Goal: Book appointment/travel/reservation

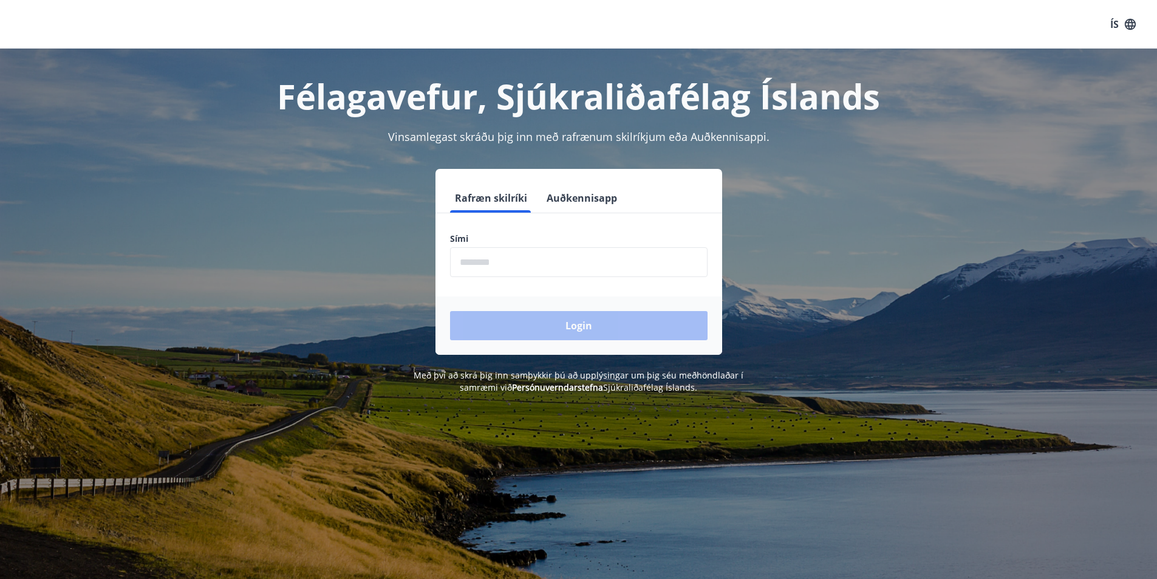
click at [465, 260] on input "phone" at bounding box center [579, 262] width 258 height 30
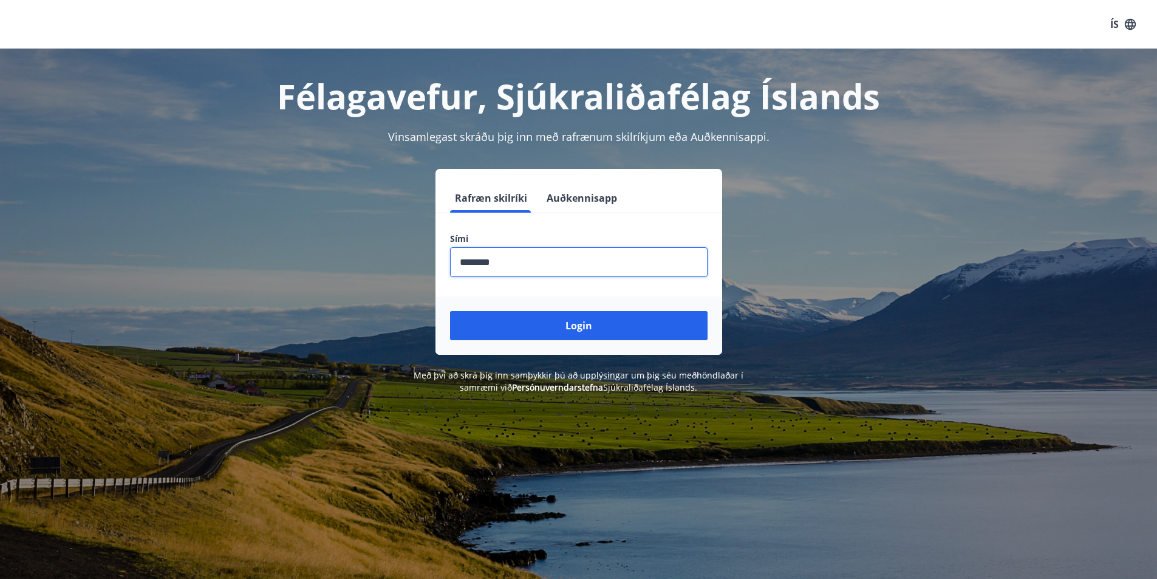
type input "********"
click at [450, 311] on button "Login" at bounding box center [579, 325] width 258 height 29
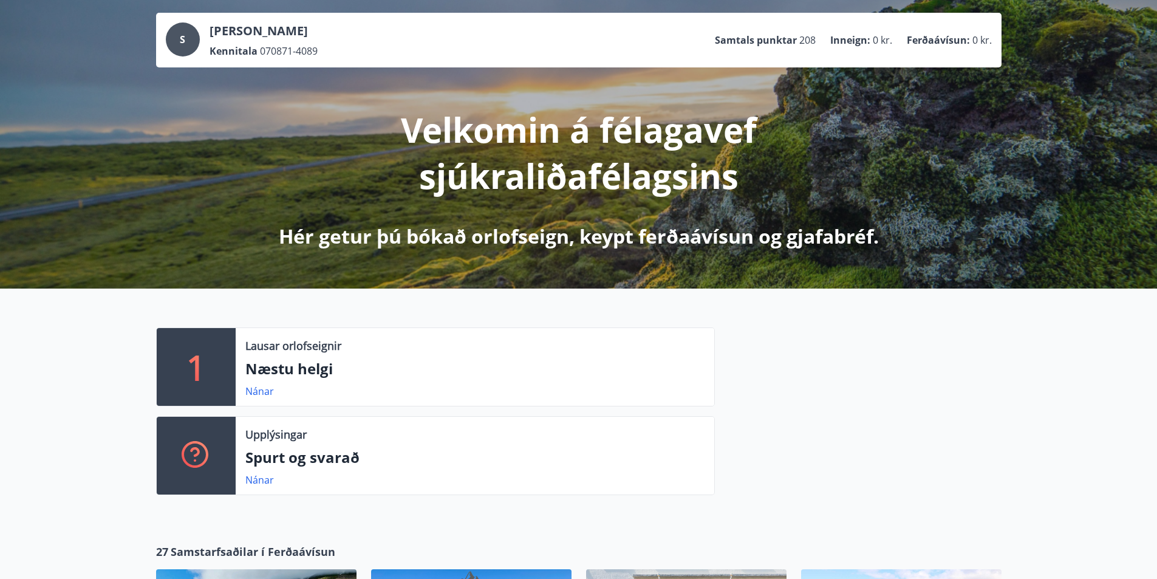
scroll to position [122, 0]
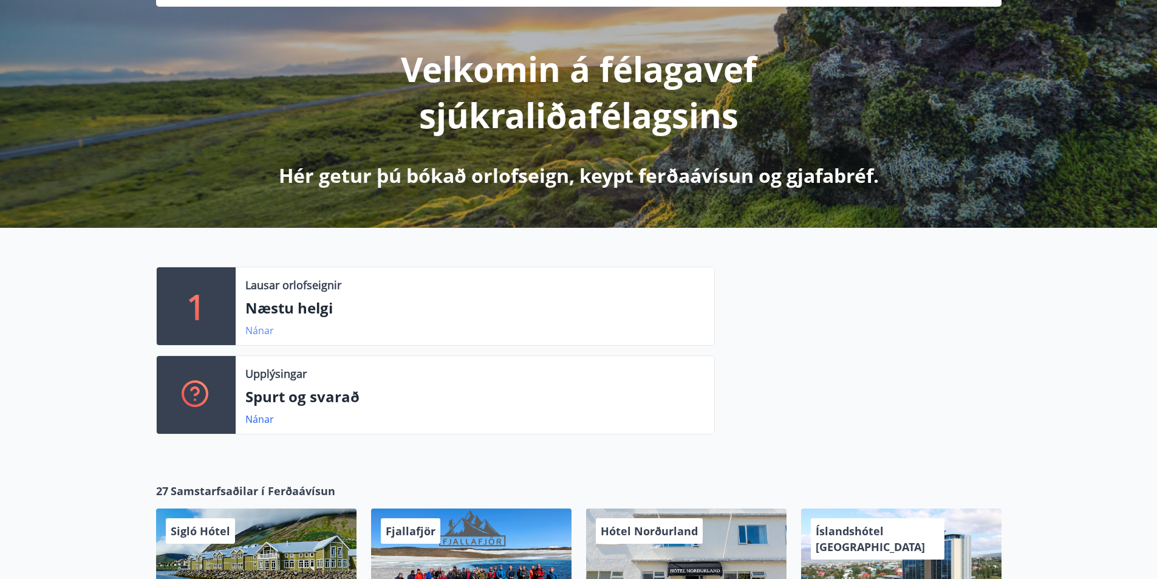
click at [255, 332] on link "Nánar" at bounding box center [259, 330] width 29 height 13
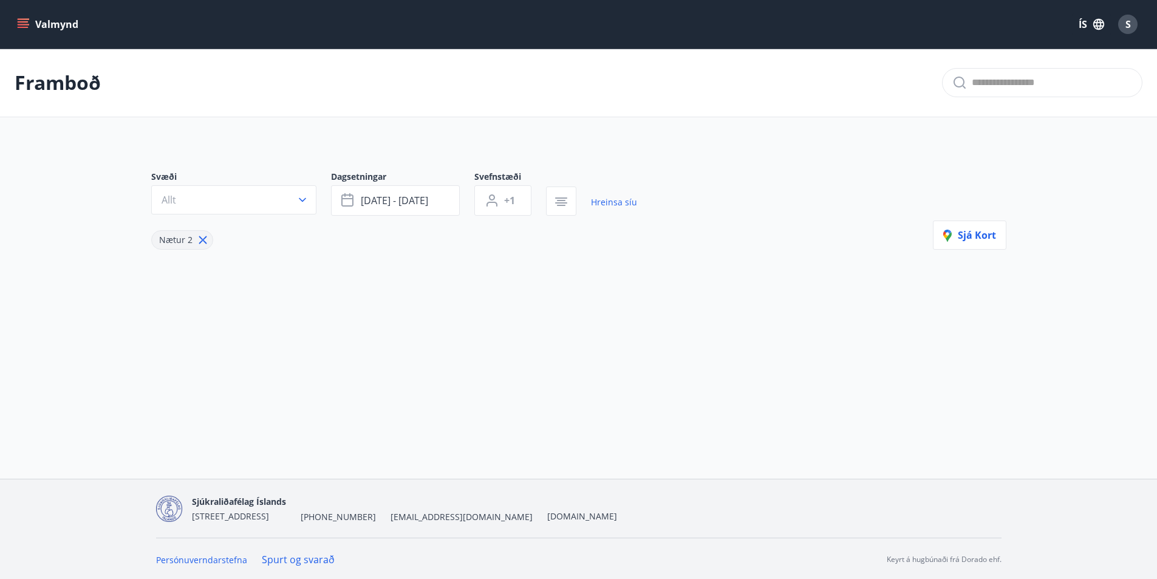
type input "*"
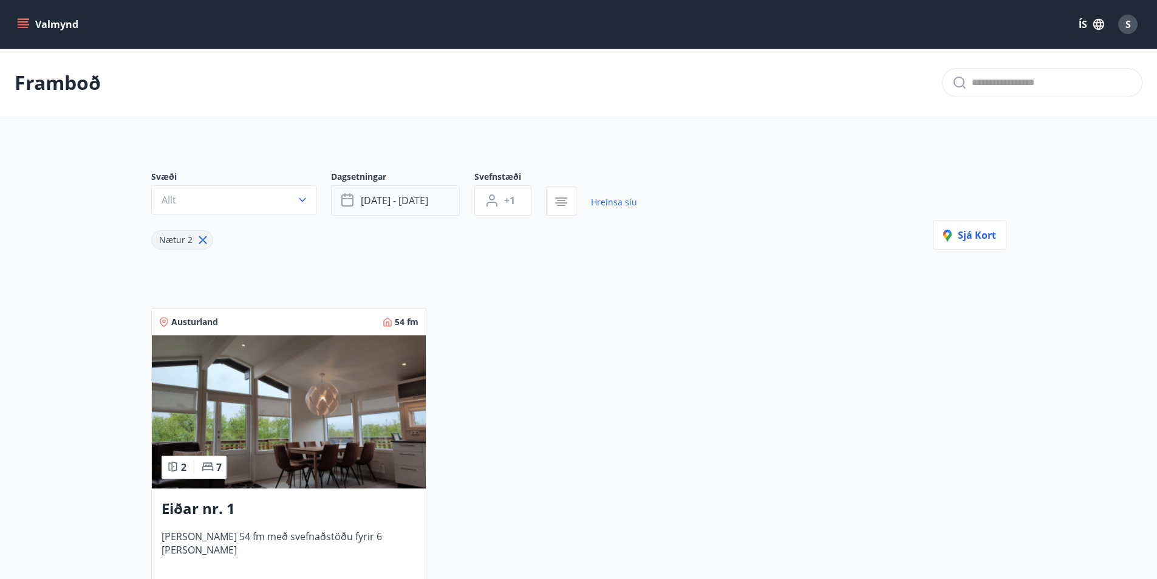
click at [348, 202] on icon "button" at bounding box center [348, 200] width 15 height 15
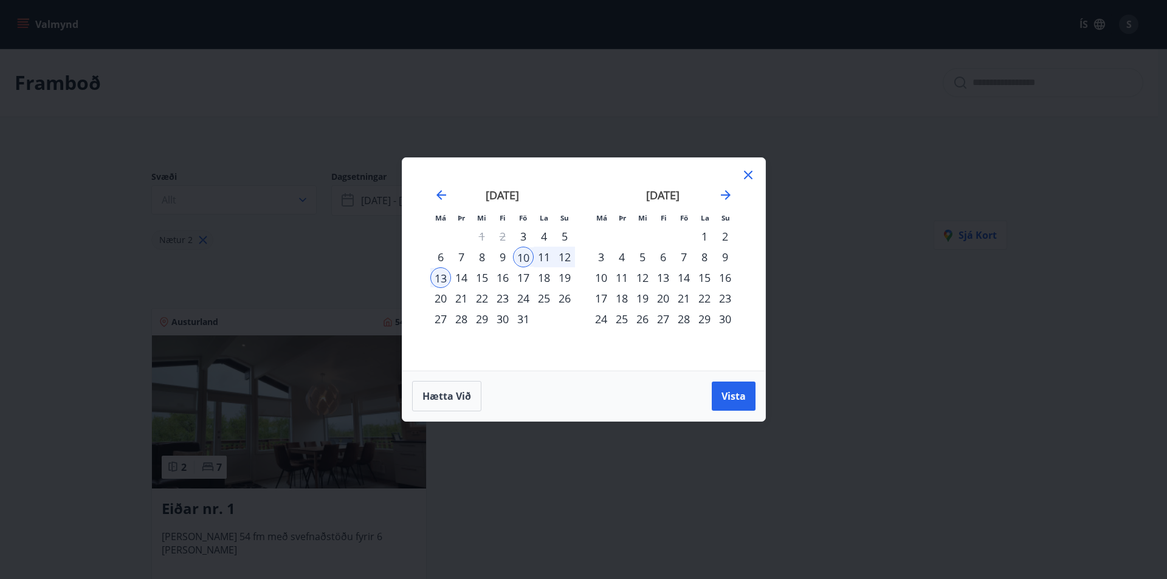
click at [682, 256] on div "7" at bounding box center [683, 257] width 21 height 21
click at [685, 278] on div "14" at bounding box center [683, 277] width 21 height 21
click at [744, 397] on span "Vista" at bounding box center [733, 395] width 24 height 13
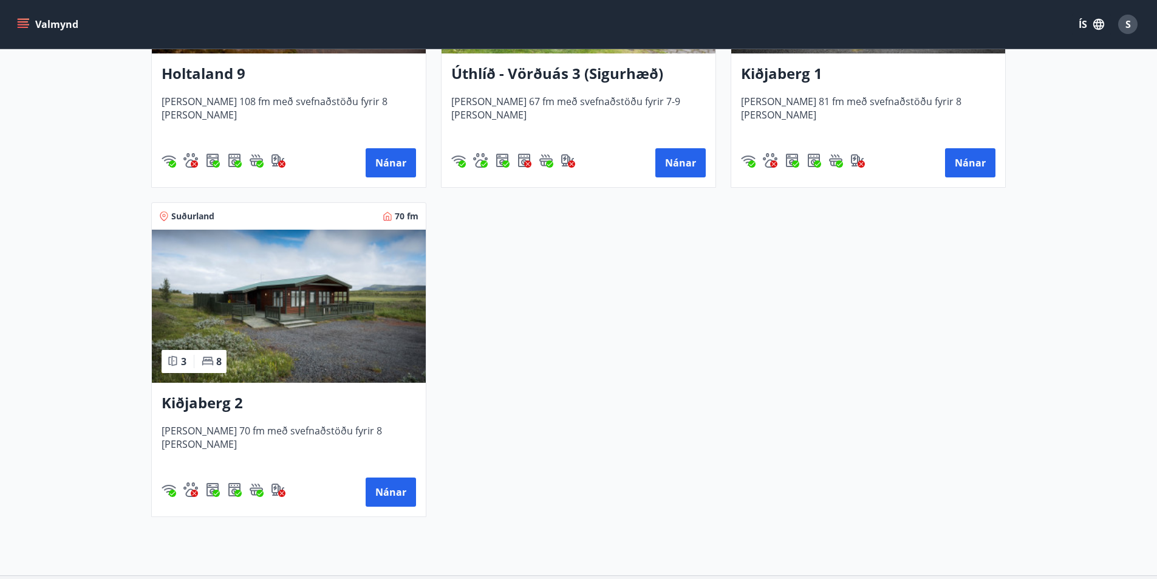
scroll to position [729, 0]
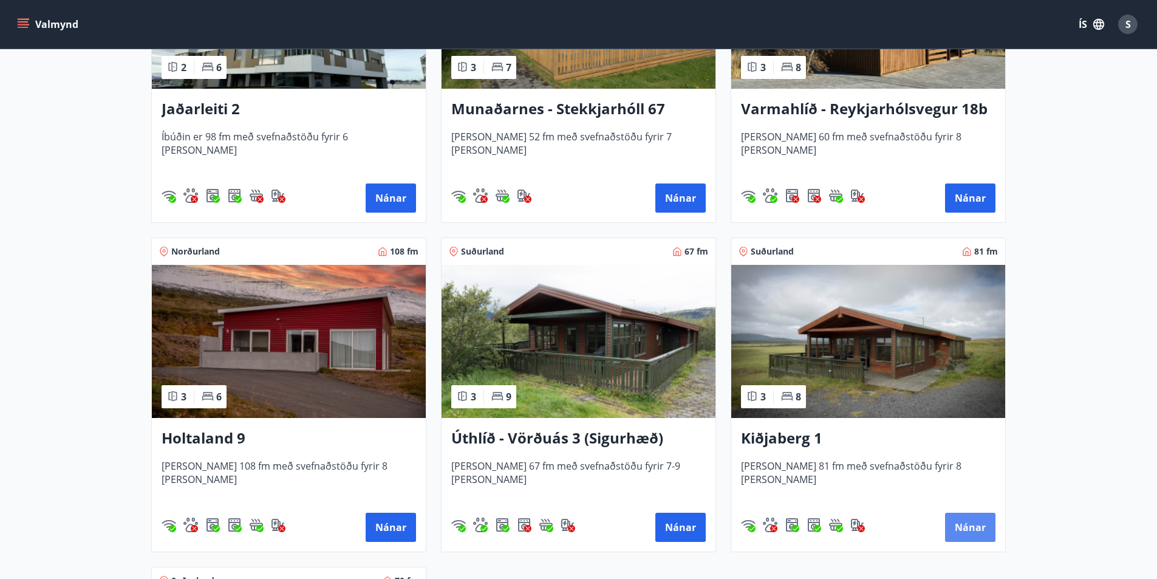
click at [970, 529] on button "Nánar" at bounding box center [970, 527] width 50 height 29
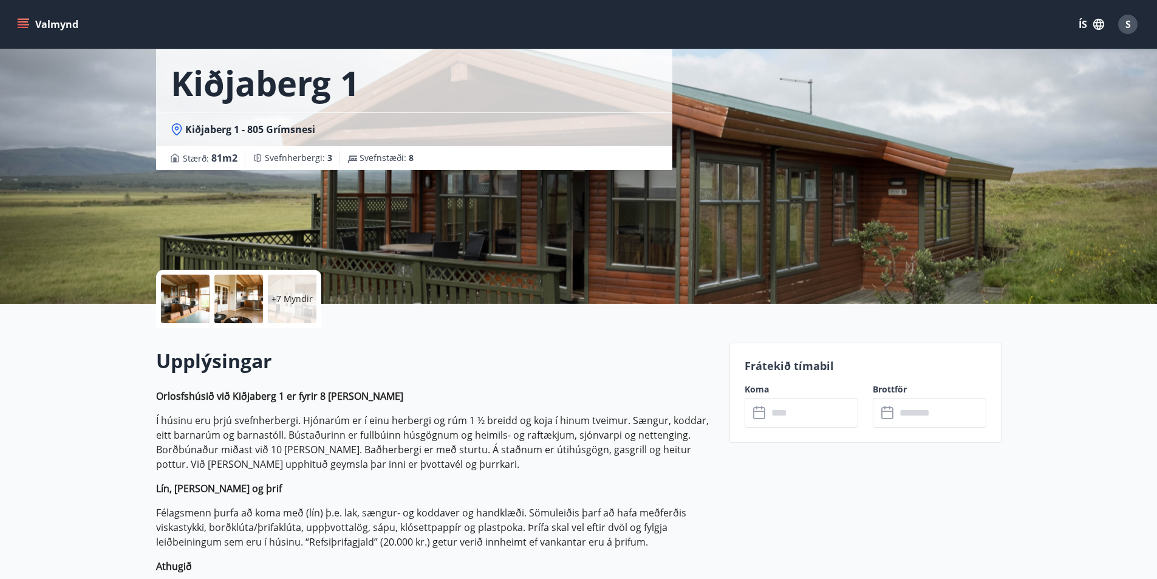
scroll to position [122, 0]
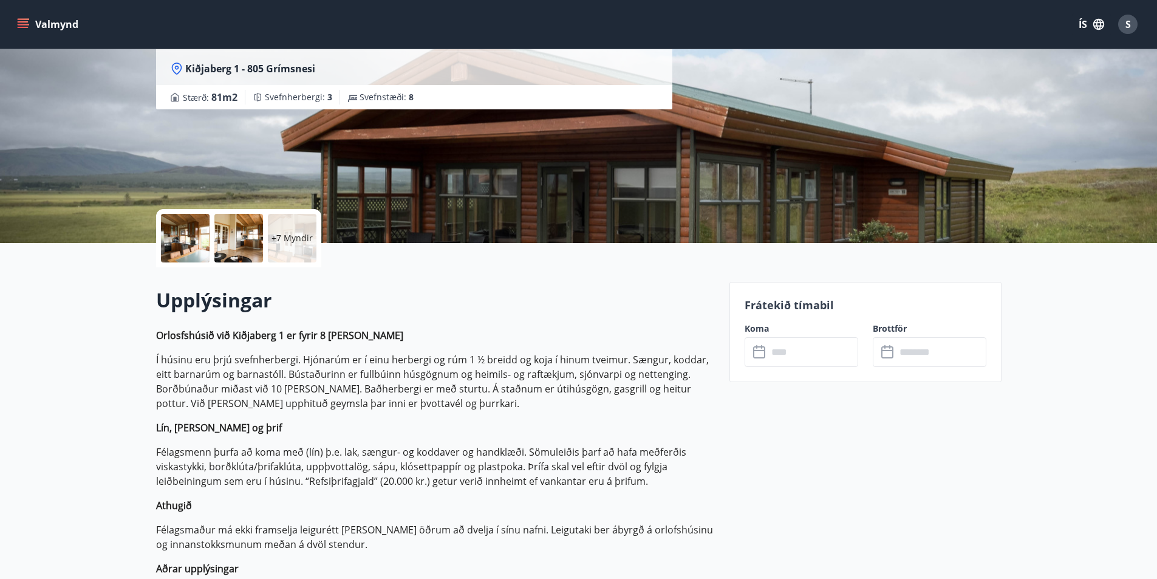
click at [755, 354] on icon at bounding box center [760, 352] width 15 height 15
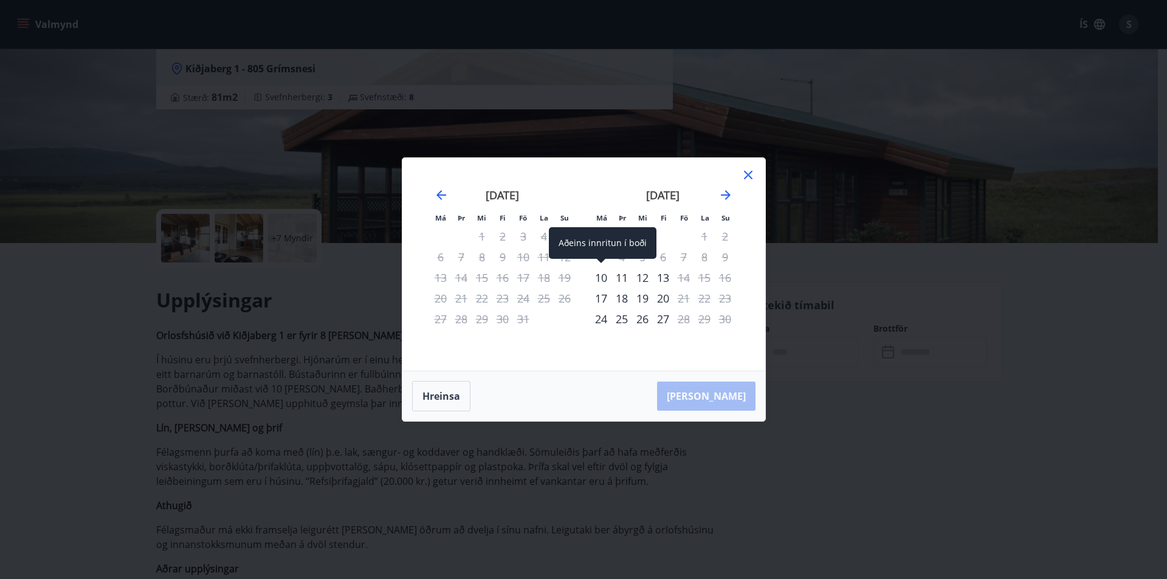
click at [602, 278] on div "10" at bounding box center [601, 277] width 21 height 21
click at [601, 277] on div "10" at bounding box center [601, 277] width 21 height 21
click at [662, 279] on div "13" at bounding box center [663, 277] width 21 height 21
click at [727, 193] on icon "Move forward to switch to the next month." at bounding box center [726, 195] width 10 height 10
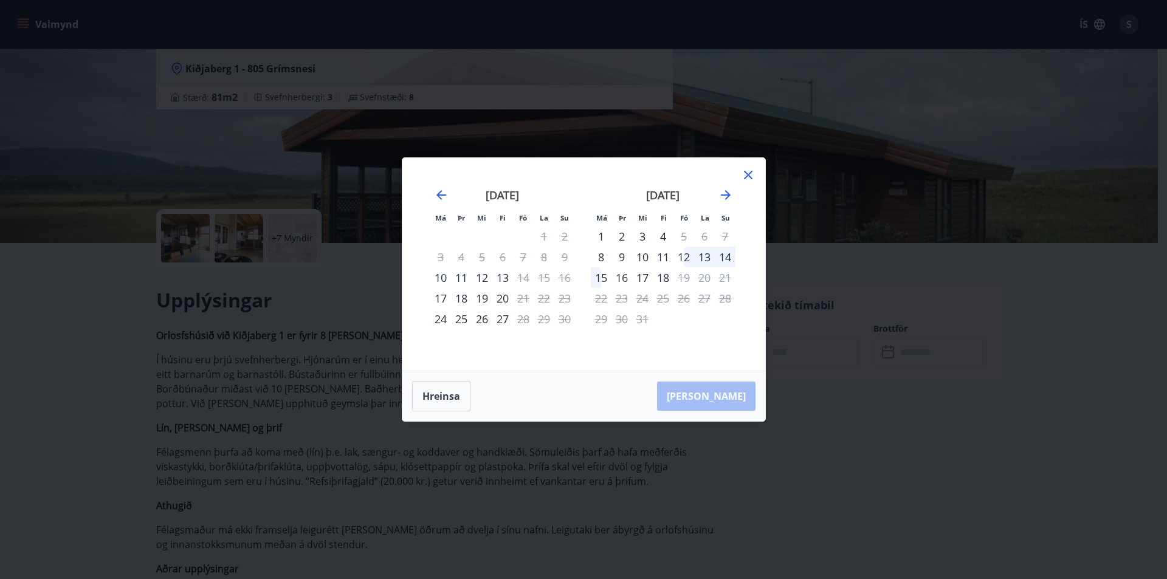
click at [684, 256] on div "12" at bounding box center [683, 257] width 21 height 21
click at [701, 256] on div "13" at bounding box center [704, 257] width 21 height 21
click at [685, 257] on div "12" at bounding box center [683, 257] width 21 height 21
click at [604, 273] on div "15" at bounding box center [601, 277] width 21 height 21
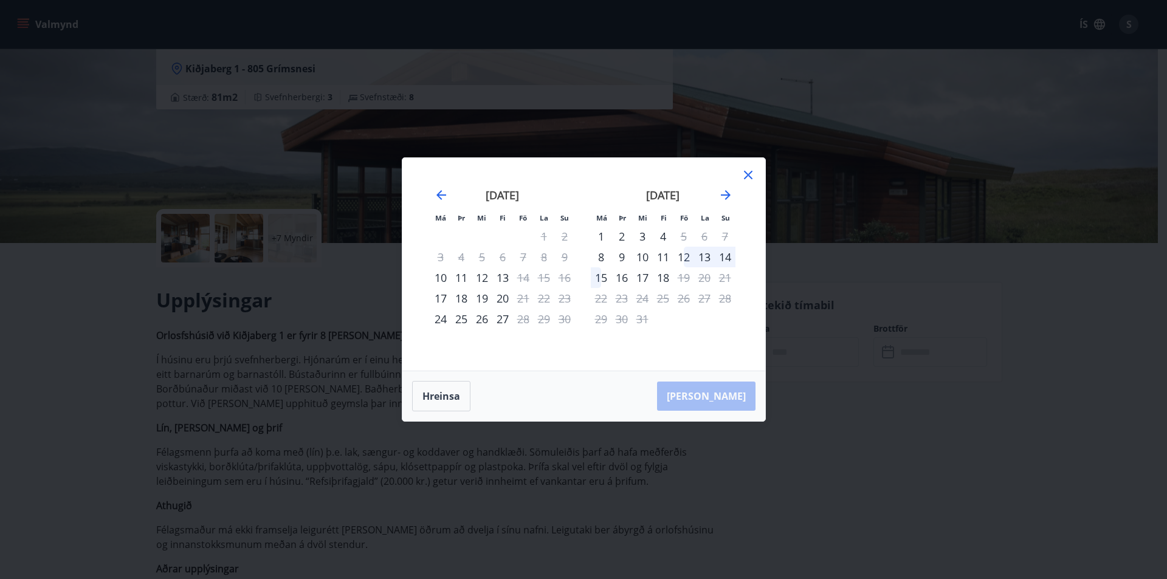
click at [686, 258] on div "12" at bounding box center [683, 257] width 21 height 21
click at [666, 254] on div "11" at bounding box center [663, 257] width 21 height 21
click at [601, 235] on div "1" at bounding box center [601, 236] width 21 height 21
click at [620, 238] on div "2" at bounding box center [621, 236] width 21 height 21
click at [441, 277] on div "10" at bounding box center [440, 277] width 21 height 21
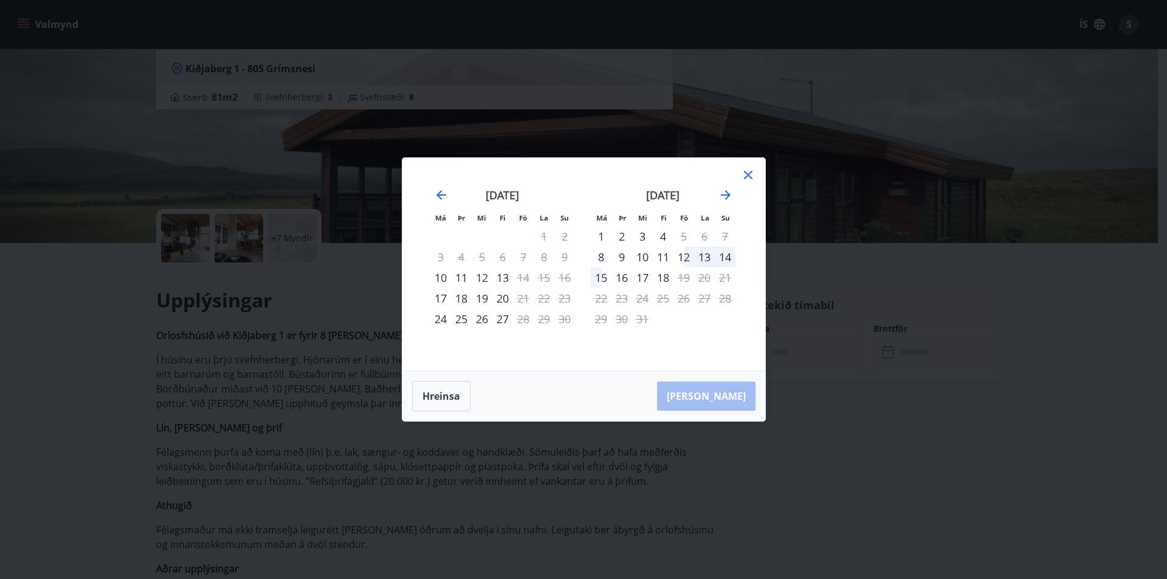
click at [461, 276] on div "11" at bounding box center [461, 277] width 21 height 21
click at [487, 278] on div "12" at bounding box center [481, 277] width 21 height 21
click at [505, 279] on div "13" at bounding box center [502, 277] width 21 height 21
click at [442, 296] on div "17" at bounding box center [440, 298] width 21 height 21
click at [727, 397] on div "Hreinsa Taka Frá" at bounding box center [583, 396] width 363 height 50
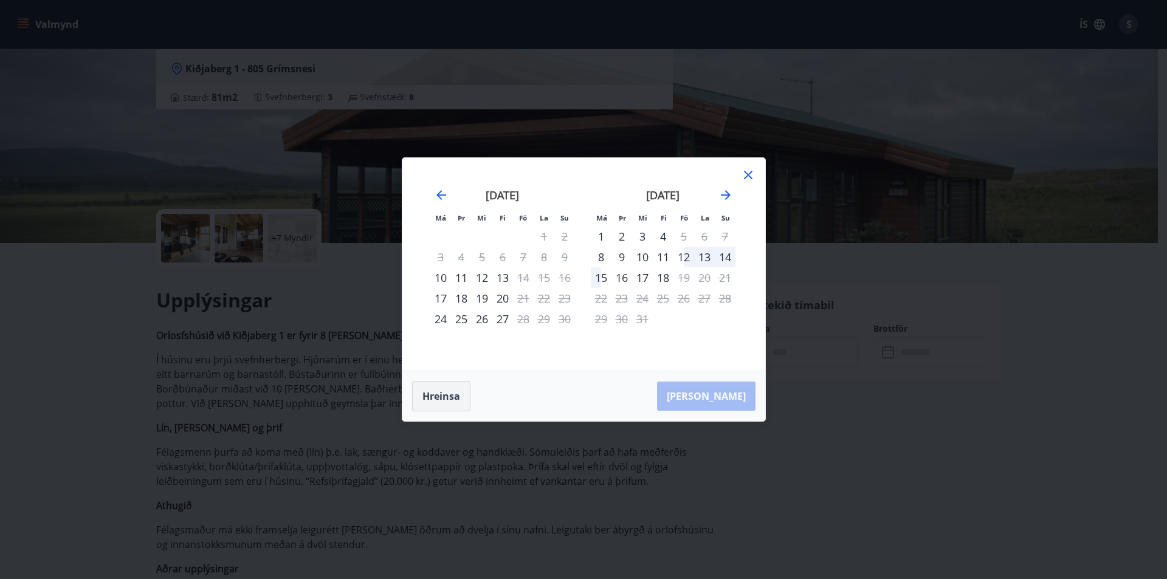
click at [442, 396] on button "Hreinsa" at bounding box center [441, 396] width 58 height 30
click at [454, 391] on button "Hreinsa" at bounding box center [441, 396] width 58 height 30
drag, startPoint x: 755, startPoint y: 172, endPoint x: 747, endPoint y: 176, distance: 9.5
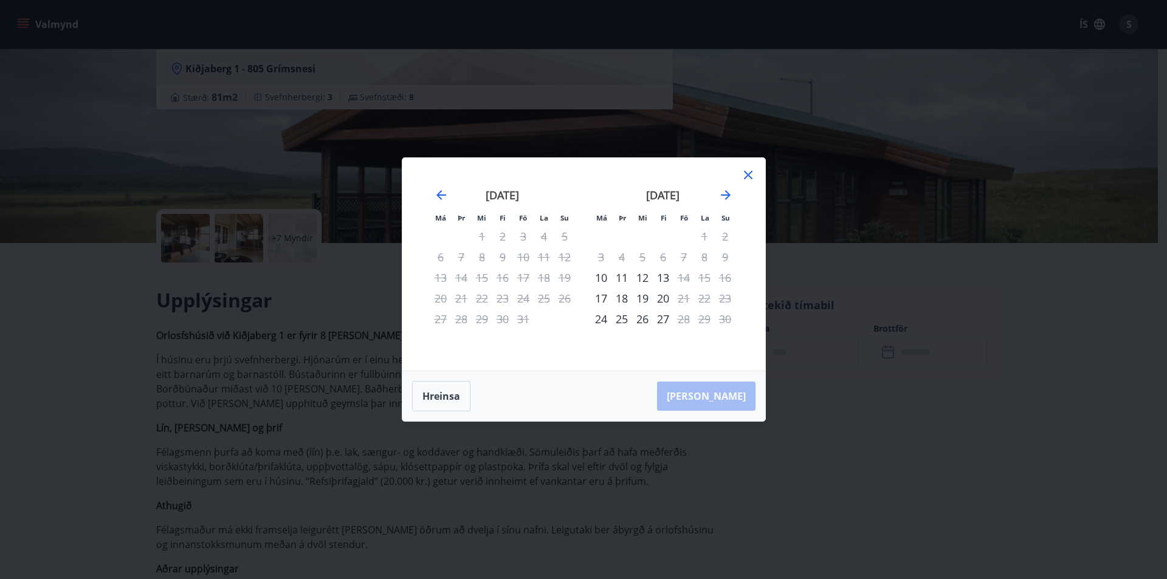
click at [750, 175] on div "Má Þr Mi Fi Fö La Su Má Þr Mi Fi Fö La Su september 2025 1 2 3 4 5 6 7 8 9 10 1…" at bounding box center [583, 264] width 363 height 213
click at [747, 176] on icon at bounding box center [748, 175] width 9 height 9
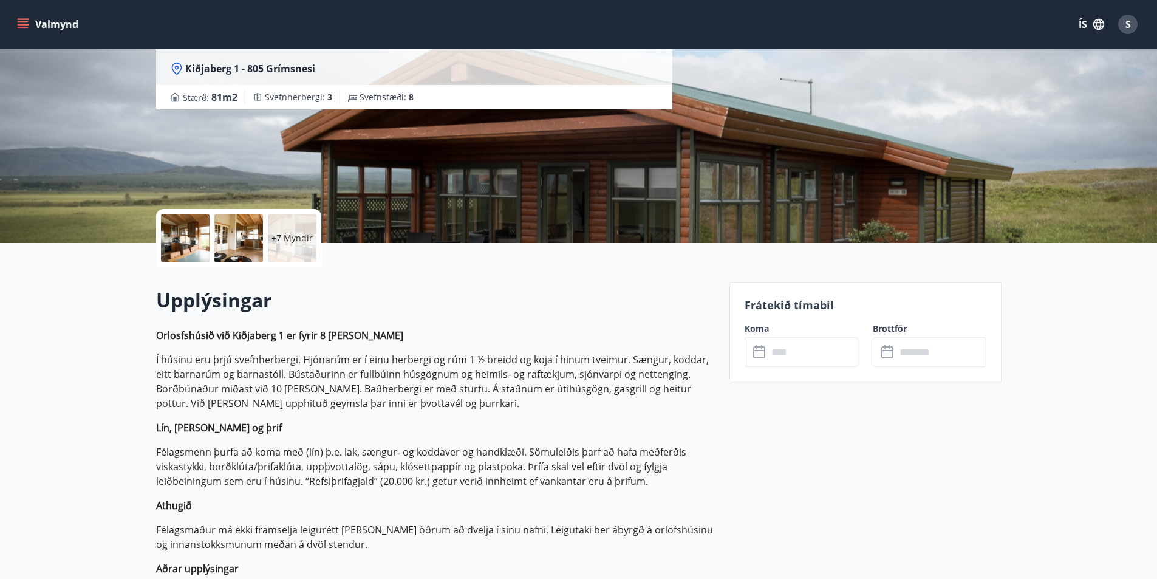
scroll to position [0, 0]
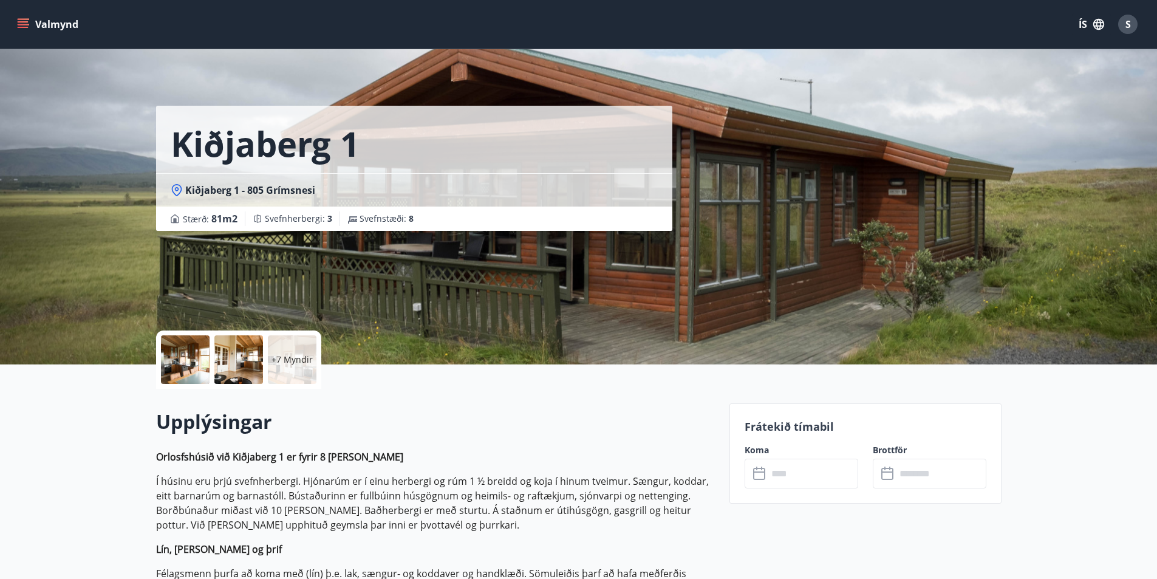
click at [21, 20] on icon "menu" at bounding box center [23, 24] width 12 height 12
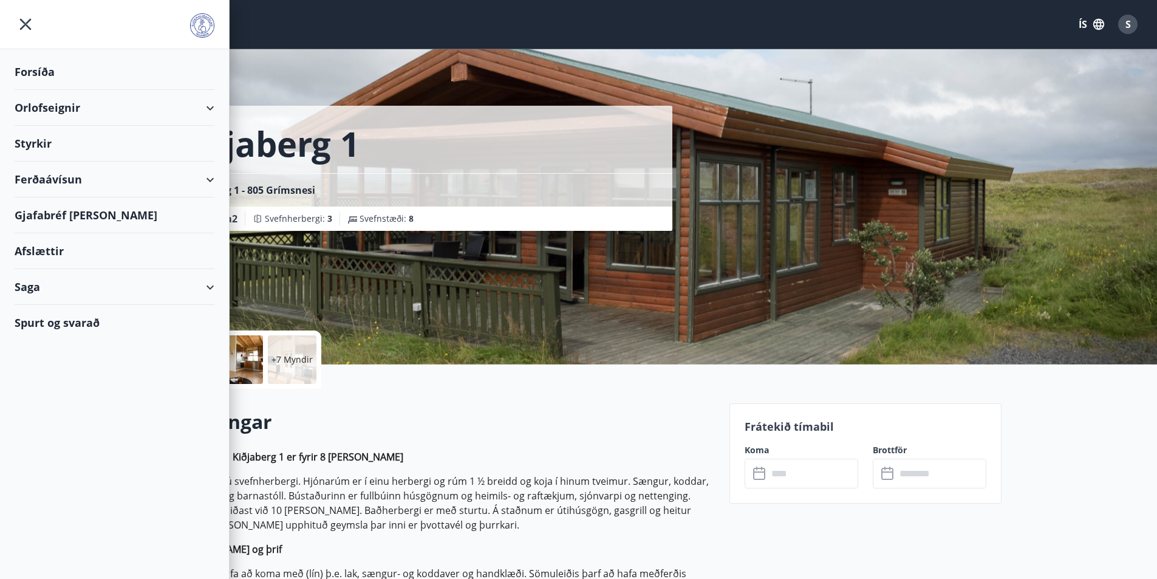
click at [68, 108] on div "Orlofseignir" at bounding box center [115, 108] width 200 height 36
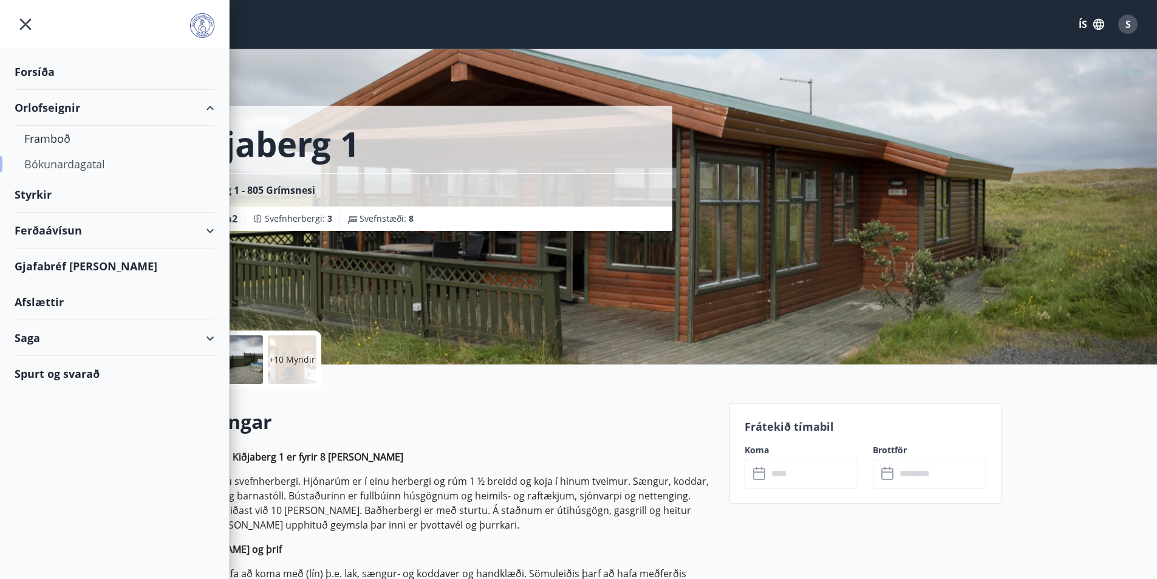
click at [78, 162] on div "Bókunardagatal" at bounding box center [114, 164] width 180 height 26
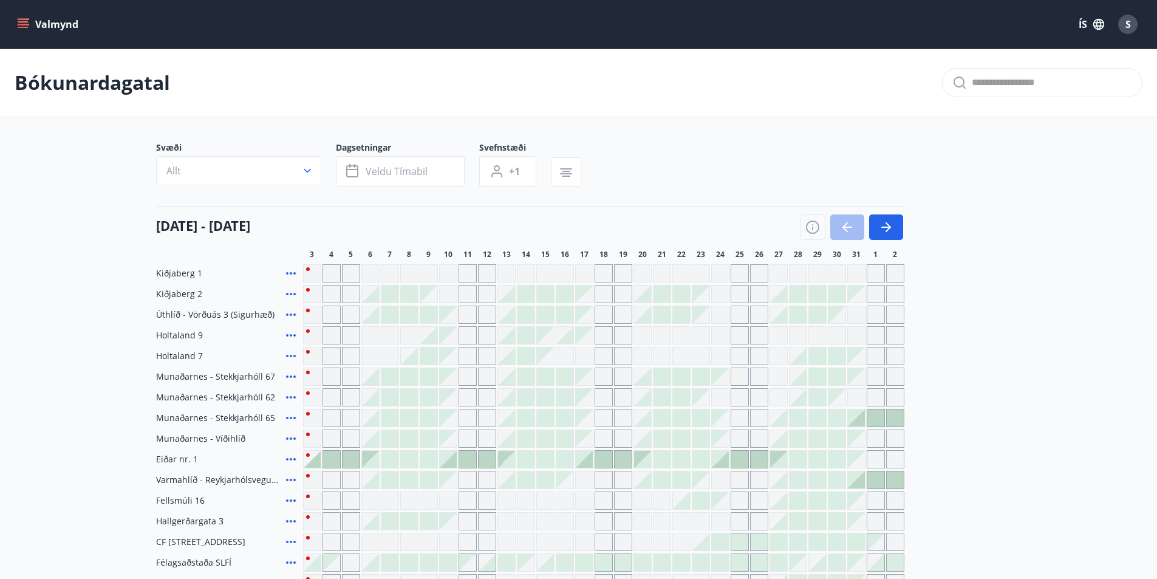
scroll to position [61, 0]
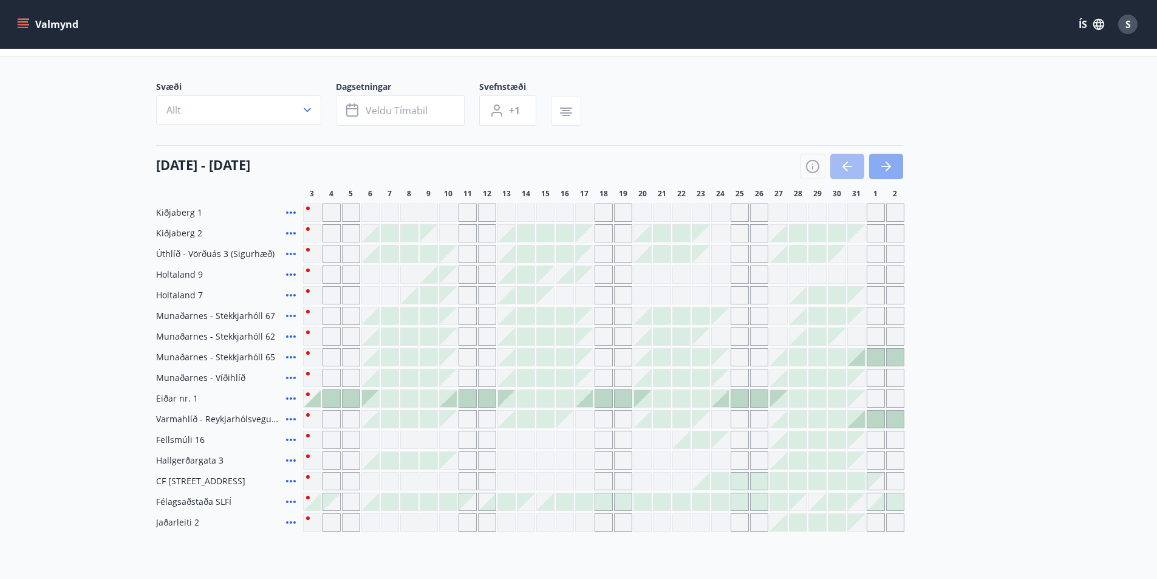
click at [886, 162] on icon "button" at bounding box center [886, 166] width 15 height 15
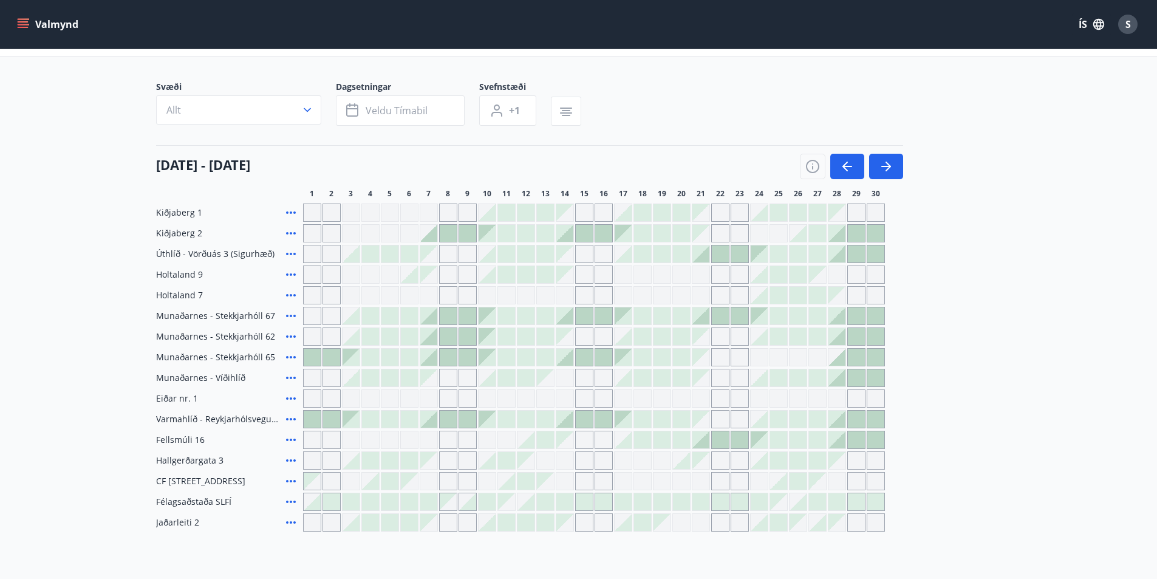
click at [430, 211] on div "Gráir dagar eru ekki bókanlegir" at bounding box center [429, 213] width 18 height 18
click at [451, 213] on div "Gráir dagar eru ekki bókanlegir" at bounding box center [448, 213] width 18 height 18
click at [486, 211] on div at bounding box center [487, 212] width 17 height 17
click at [314, 272] on div "Gráir dagar eru ekki bókanlegir" at bounding box center [312, 275] width 18 height 18
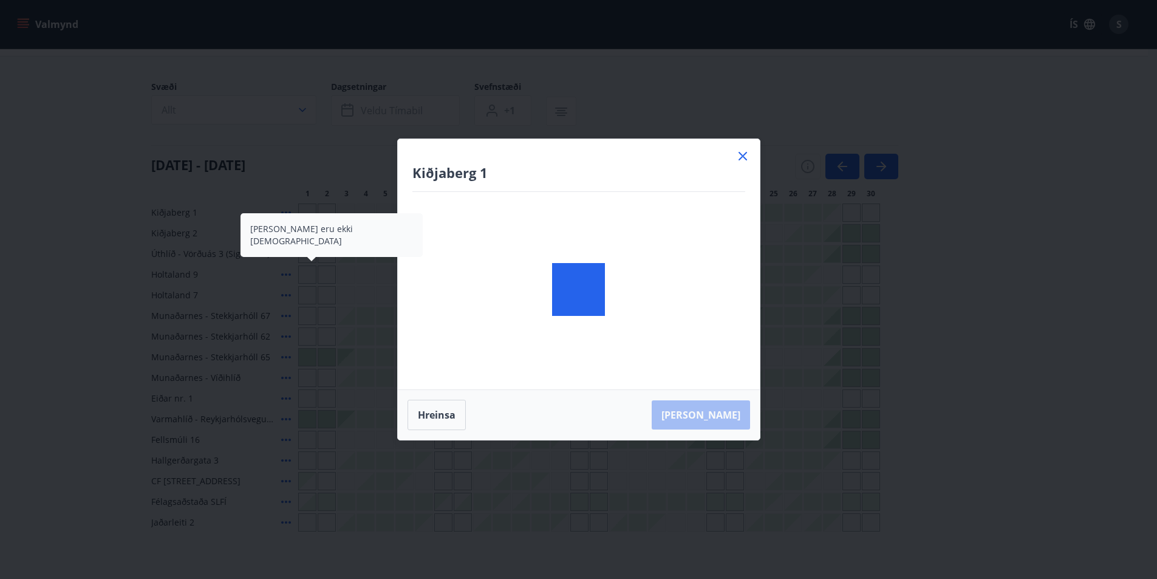
scroll to position [0, 0]
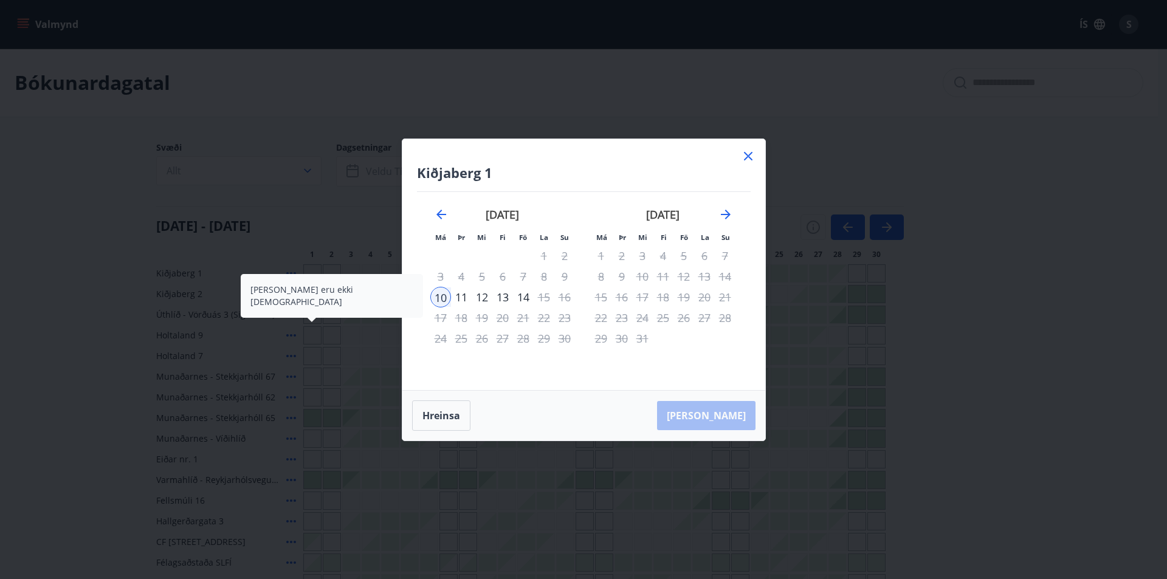
click at [460, 298] on div "11" at bounding box center [461, 297] width 21 height 21
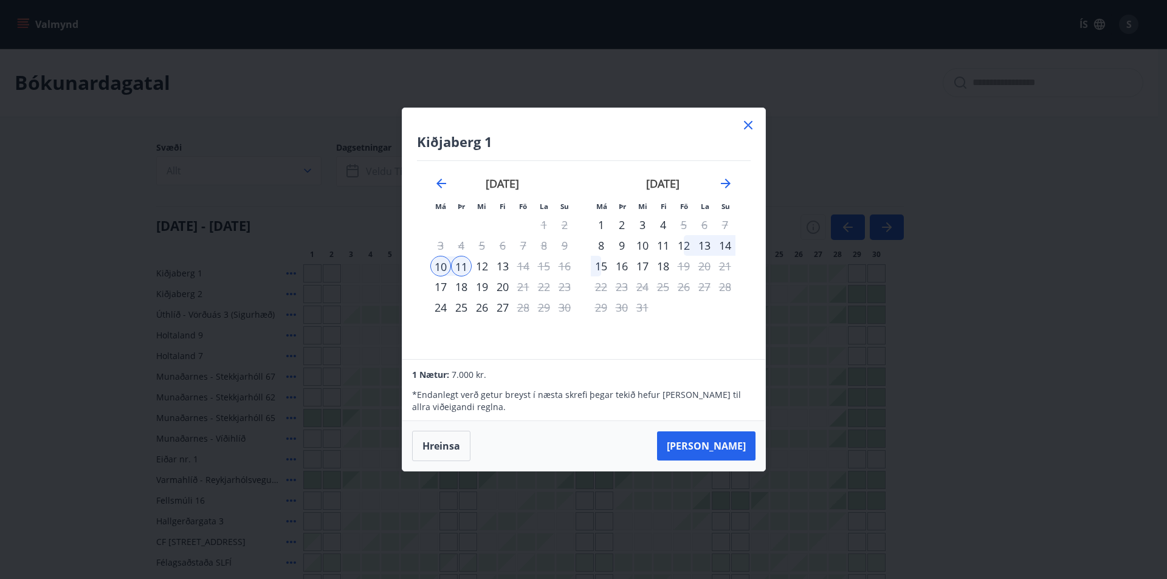
click at [485, 265] on div "12" at bounding box center [481, 266] width 21 height 21
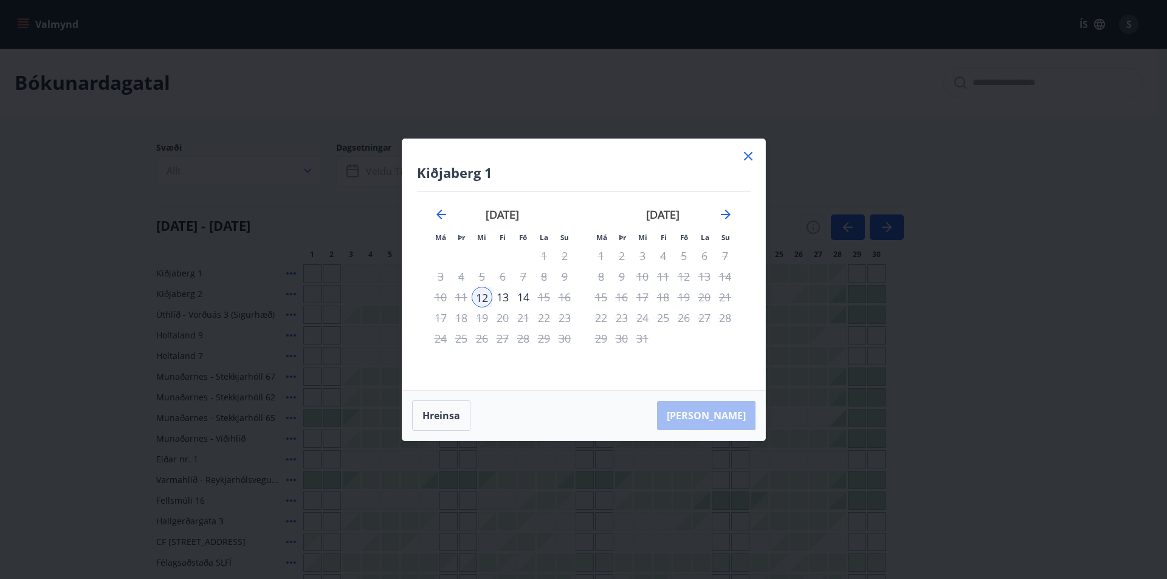
click at [502, 292] on div "13" at bounding box center [502, 297] width 21 height 21
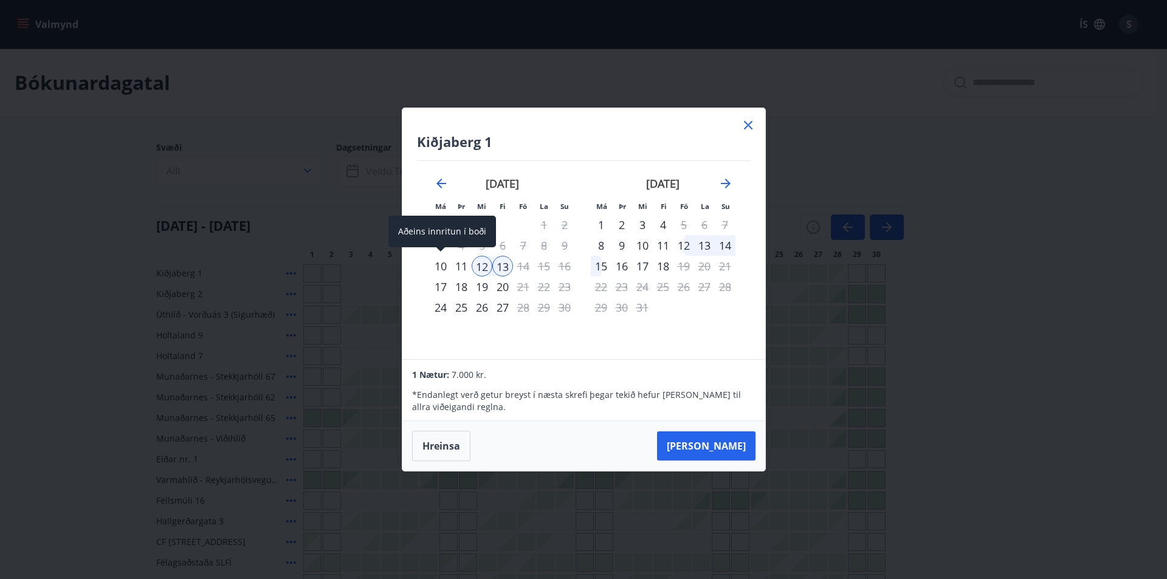
click at [440, 265] on div "10" at bounding box center [440, 266] width 21 height 21
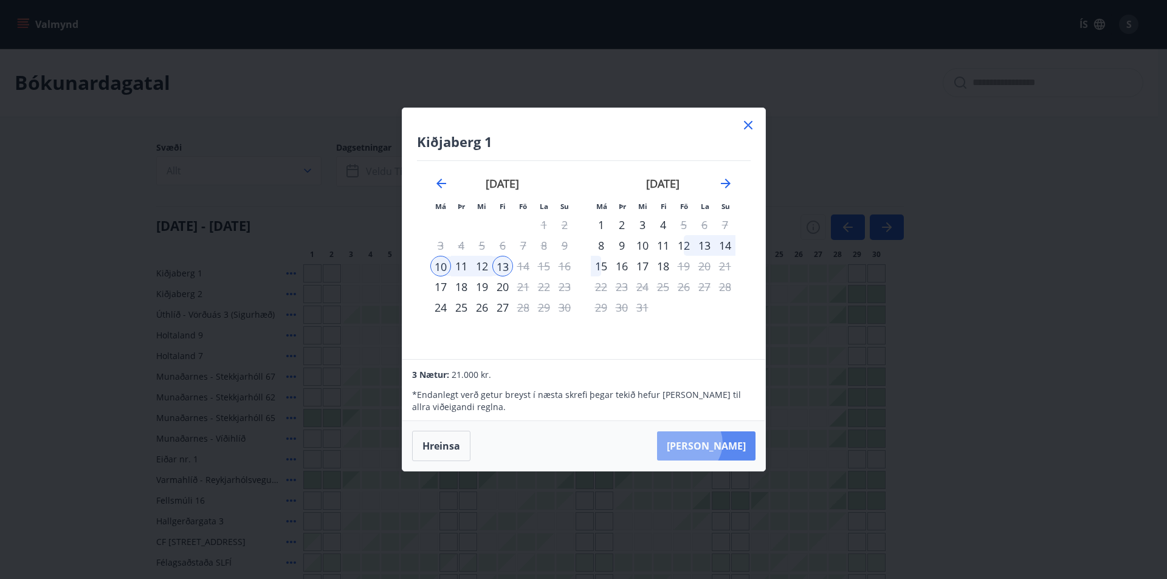
click at [725, 443] on button "Taka Frá" at bounding box center [706, 445] width 98 height 29
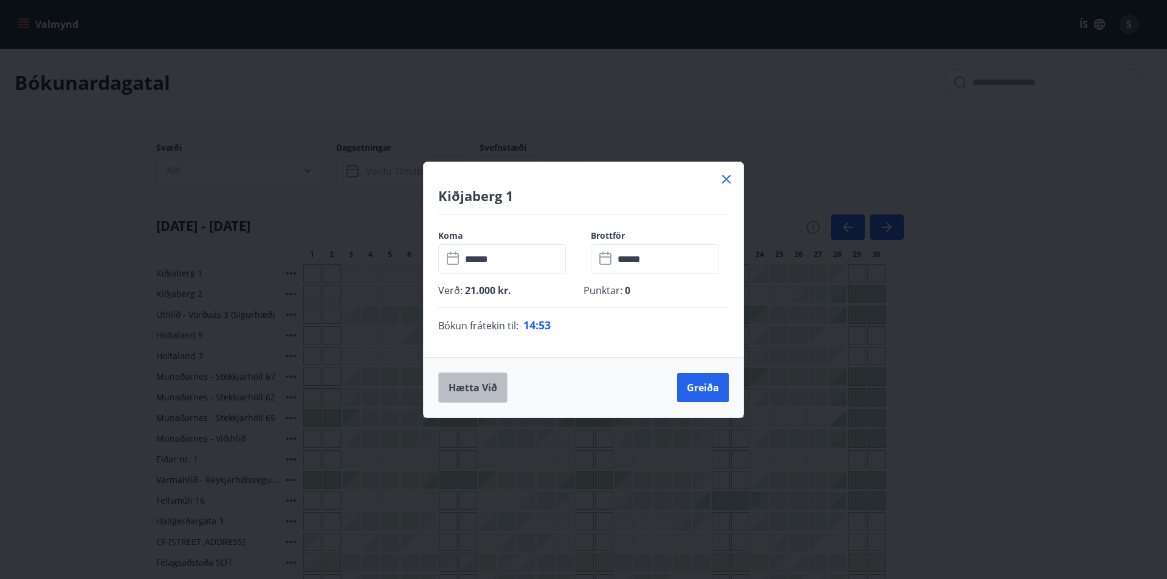
click at [477, 387] on button "Hætta við" at bounding box center [472, 387] width 69 height 30
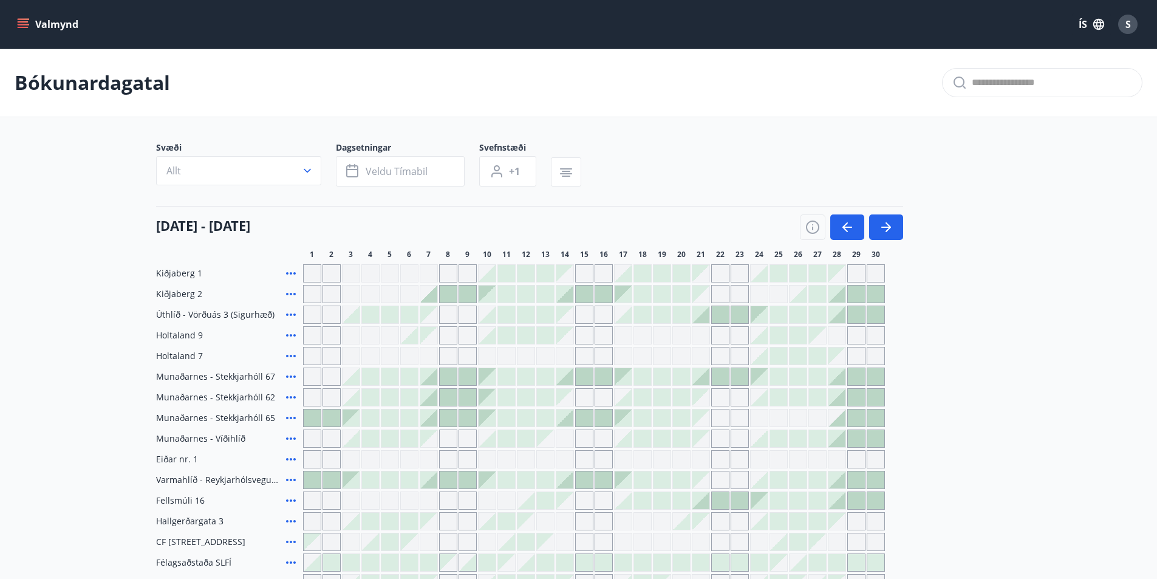
click at [26, 22] on icon "menu" at bounding box center [23, 21] width 11 height 1
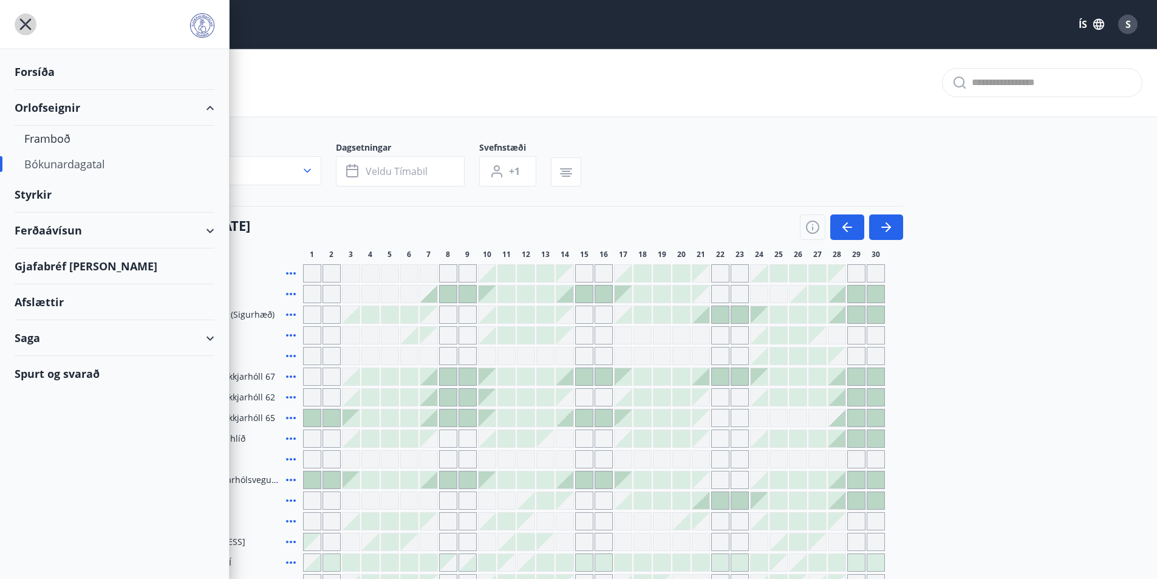
click at [22, 22] on icon "menu" at bounding box center [26, 24] width 22 height 22
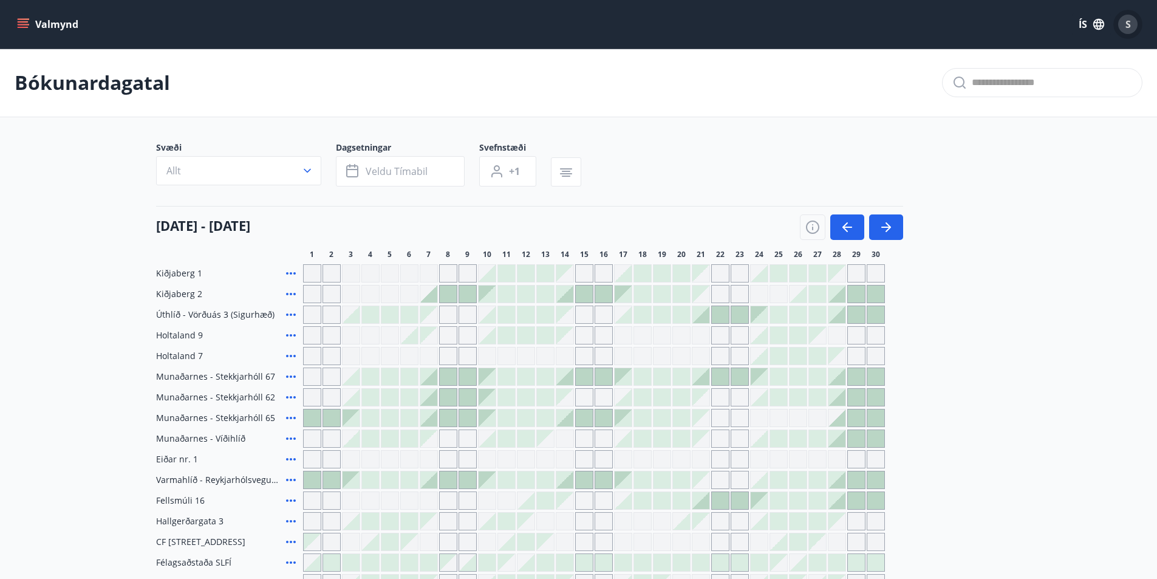
click at [1132, 23] on div "S" at bounding box center [1128, 24] width 19 height 19
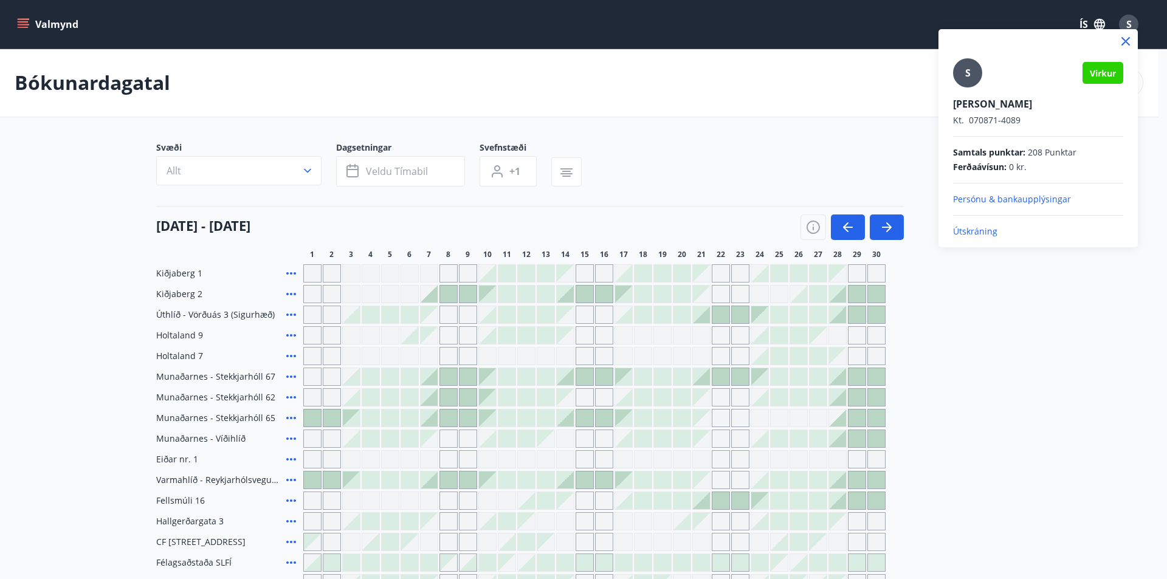
click at [980, 231] on p "Útskráning" at bounding box center [1038, 231] width 170 height 12
